Goal: Information Seeking & Learning: Learn about a topic

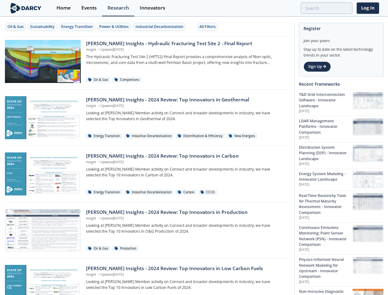
click at [16, 27] on div "Oil & Gas" at bounding box center [15, 27] width 16 height 6
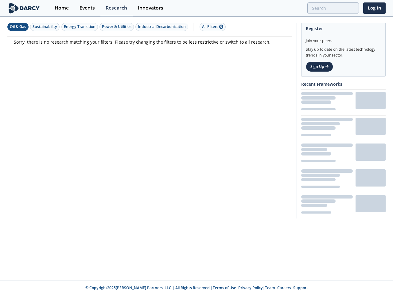
click at [43, 27] on div "Sustainability" at bounding box center [45, 27] width 25 height 6
click at [77, 27] on div "Energy Transition" at bounding box center [80, 27] width 32 height 6
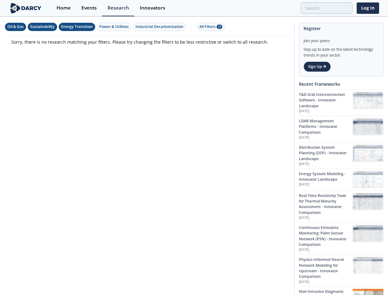
click at [115, 27] on div "Power & Utilities" at bounding box center [113, 27] width 29 height 6
click at [160, 27] on div "Industrial Decarbonization" at bounding box center [159, 27] width 48 height 6
